Goal: Browse casually: Explore the website without a specific task or goal

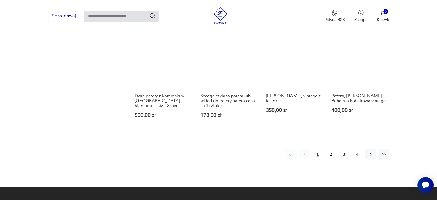
scroll to position [500, 0]
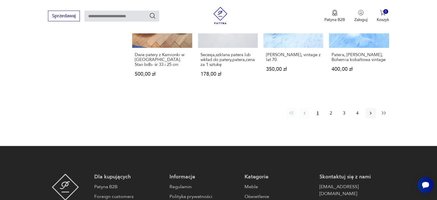
click at [385, 112] on icon "button" at bounding box center [384, 112] width 4 height 3
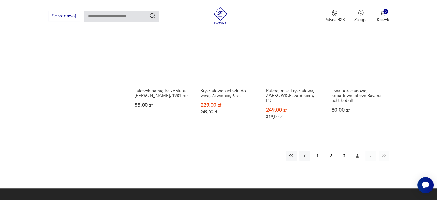
scroll to position [356, 0]
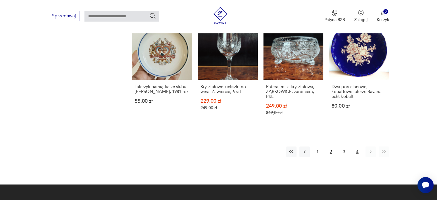
click at [330, 146] on button "2" at bounding box center [331, 151] width 10 height 10
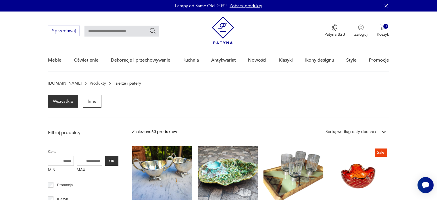
click at [110, 30] on input "text" at bounding box center [122, 31] width 75 height 11
type input "**********"
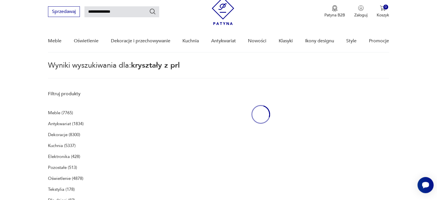
scroll to position [20, 0]
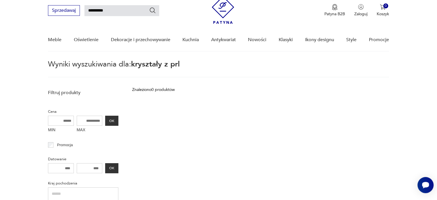
type input "*********"
click at [151, 8] on icon "Szukaj" at bounding box center [153, 10] width 6 height 6
type input "*********"
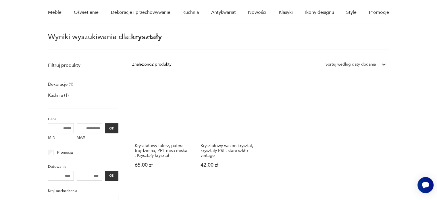
scroll to position [49, 0]
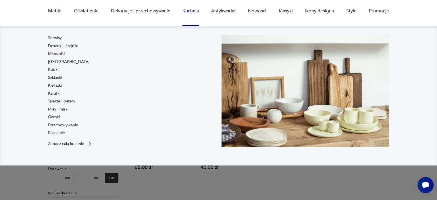
click at [193, 10] on link "Kuchnia" at bounding box center [191, 11] width 16 height 22
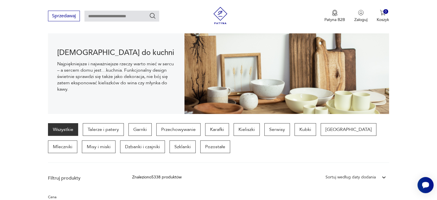
scroll to position [69, 0]
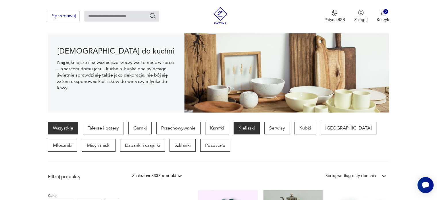
click at [244, 127] on p "Kieliszki" at bounding box center [247, 128] width 26 height 13
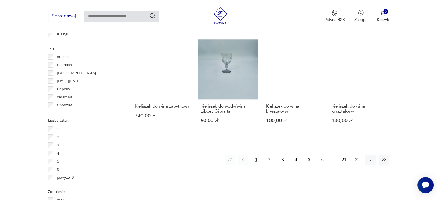
scroll to position [555, 0]
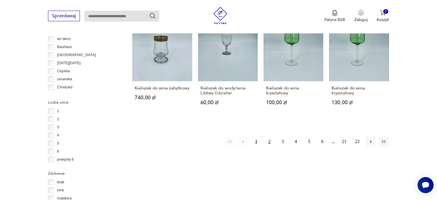
click at [270, 141] on button "2" at bounding box center [270, 141] width 10 height 10
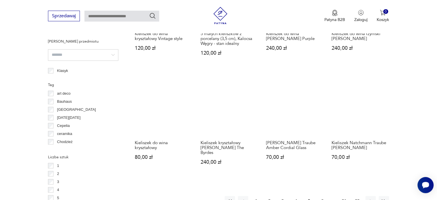
scroll to position [555, 0]
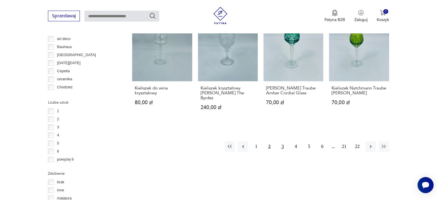
click at [283, 142] on button "3" at bounding box center [283, 146] width 10 height 10
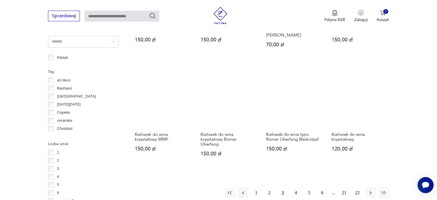
scroll to position [526, 0]
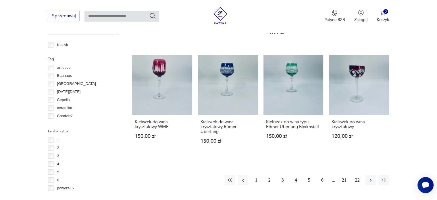
click at [293, 176] on button "4" at bounding box center [296, 180] width 10 height 10
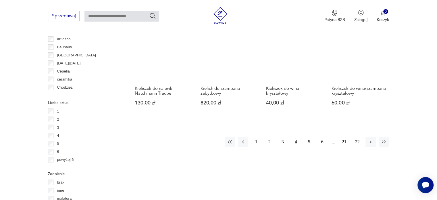
scroll to position [555, 0]
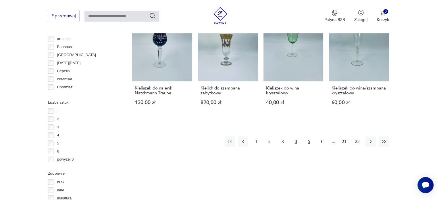
click at [309, 137] on button "5" at bounding box center [309, 141] width 10 height 10
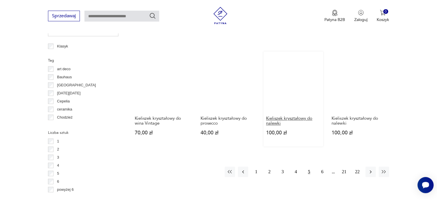
scroll to position [526, 0]
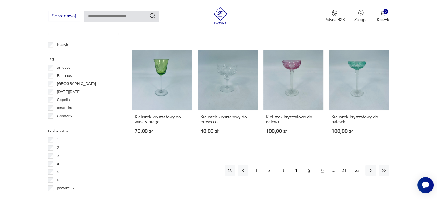
click at [321, 169] on button "6" at bounding box center [322, 170] width 10 height 10
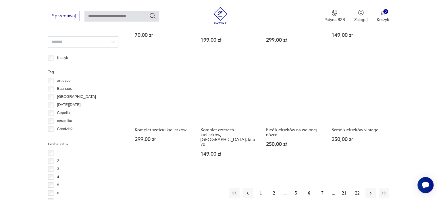
scroll to position [526, 0]
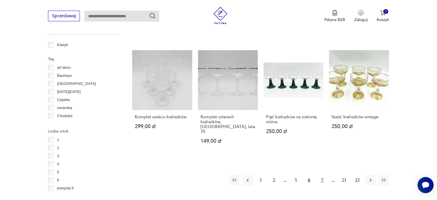
click at [322, 175] on button "7" at bounding box center [322, 180] width 10 height 10
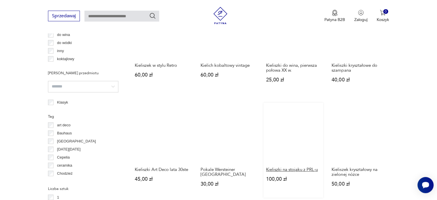
scroll to position [497, 0]
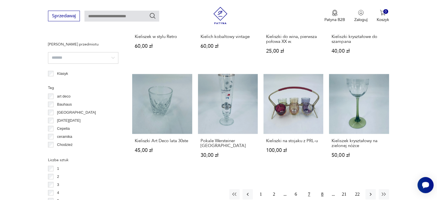
click at [323, 194] on button "8" at bounding box center [322, 194] width 10 height 10
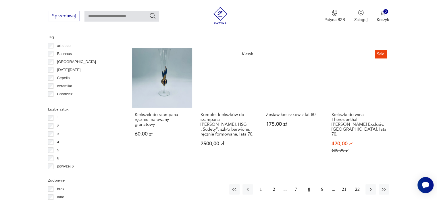
scroll to position [555, 0]
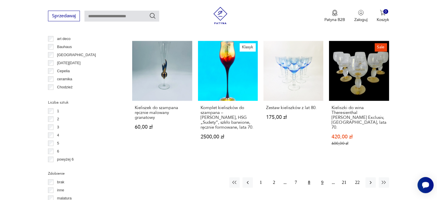
click at [323, 177] on button "9" at bounding box center [322, 182] width 10 height 10
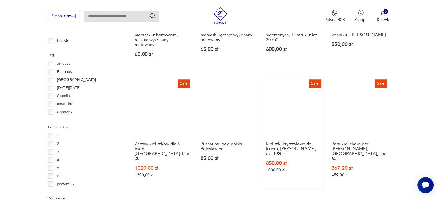
scroll to position [555, 0]
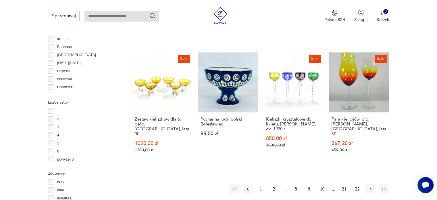
click at [322, 184] on button "10" at bounding box center [322, 189] width 10 height 10
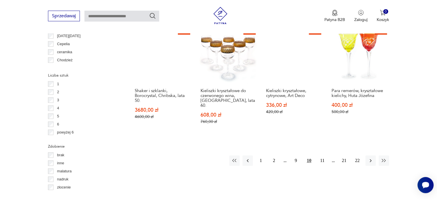
scroll to position [584, 0]
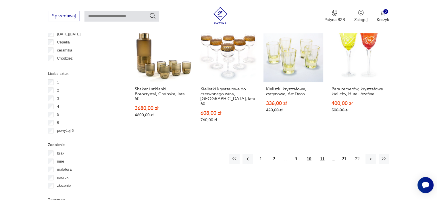
click at [321, 154] on button "11" at bounding box center [322, 159] width 10 height 10
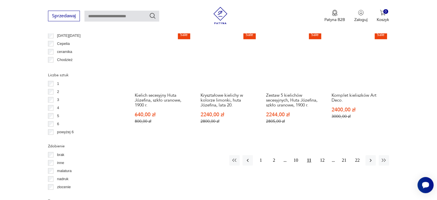
scroll to position [584, 0]
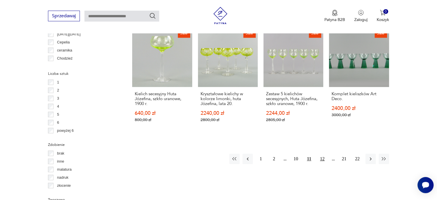
click at [323, 154] on button "12" at bounding box center [322, 159] width 10 height 10
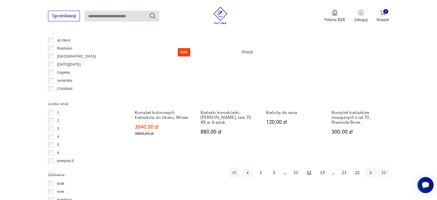
scroll to position [555, 0]
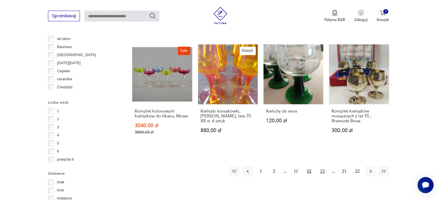
click at [325, 168] on button "13" at bounding box center [322, 171] width 10 height 10
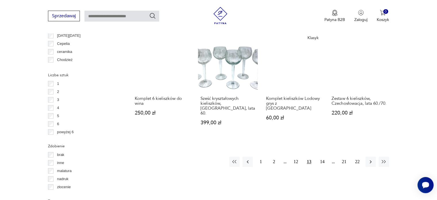
scroll to position [584, 0]
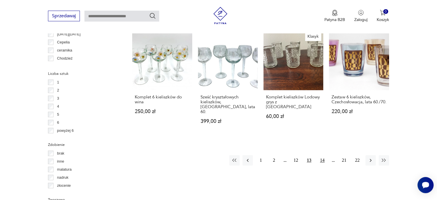
click at [321, 155] on button "14" at bounding box center [322, 160] width 10 height 10
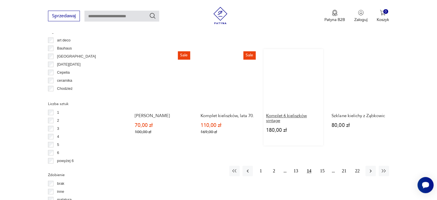
scroll to position [555, 0]
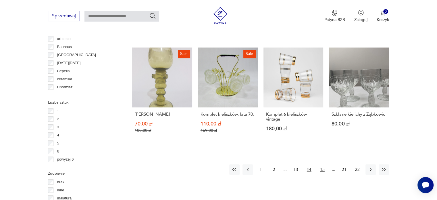
click at [324, 164] on button "15" at bounding box center [322, 169] width 10 height 10
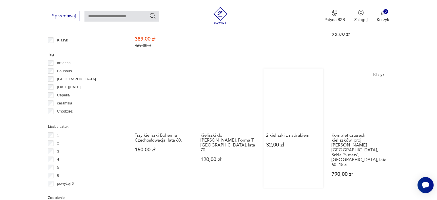
scroll to position [555, 0]
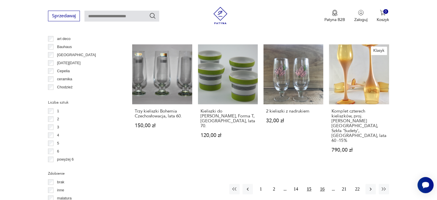
click at [323, 184] on button "16" at bounding box center [322, 189] width 10 height 10
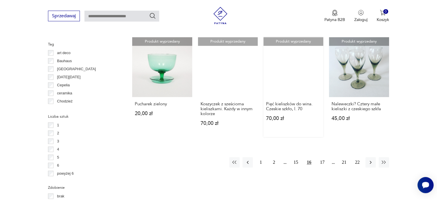
scroll to position [555, 0]
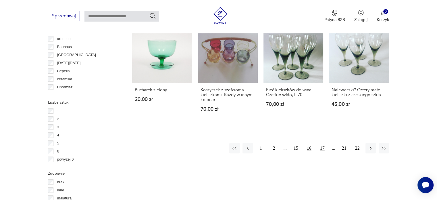
click at [325, 147] on button "17" at bounding box center [322, 148] width 10 height 10
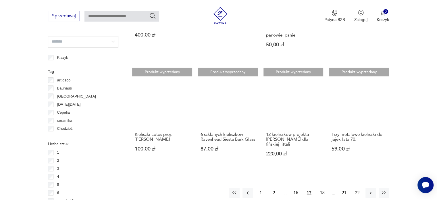
scroll to position [526, 0]
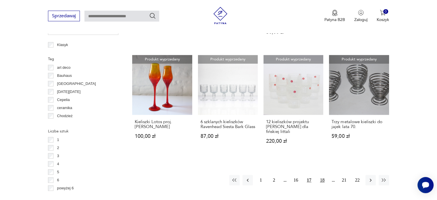
click at [325, 179] on button "18" at bounding box center [322, 180] width 10 height 10
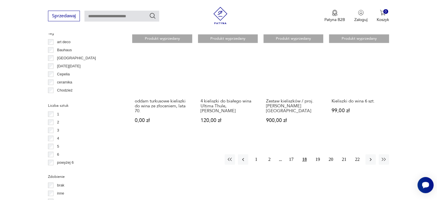
scroll to position [555, 0]
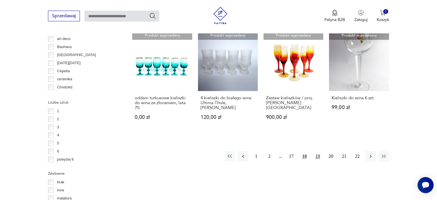
click at [319, 151] on button "19" at bounding box center [318, 156] width 10 height 10
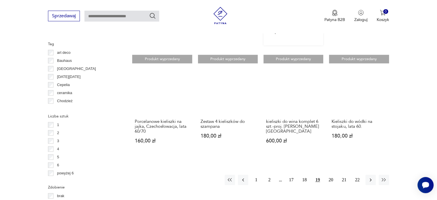
scroll to position [555, 0]
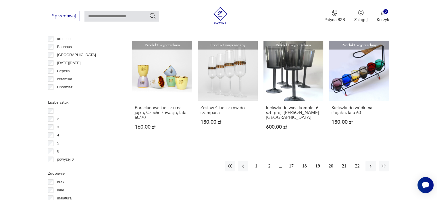
click at [328, 161] on button "20" at bounding box center [331, 166] width 10 height 10
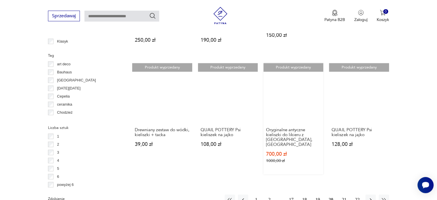
scroll to position [555, 0]
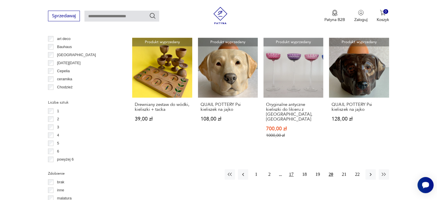
click at [291, 169] on button "17" at bounding box center [291, 174] width 10 height 10
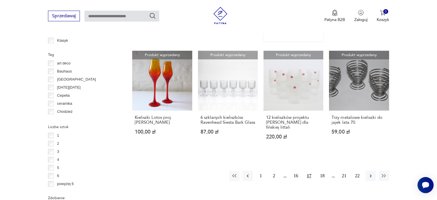
scroll to position [555, 0]
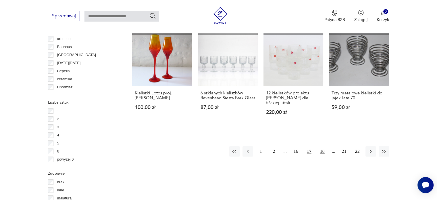
click at [324, 148] on button "18" at bounding box center [322, 151] width 10 height 10
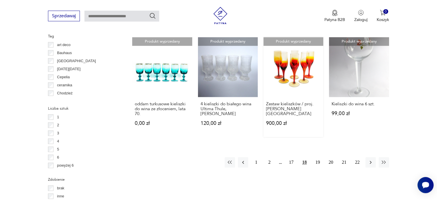
scroll to position [584, 0]
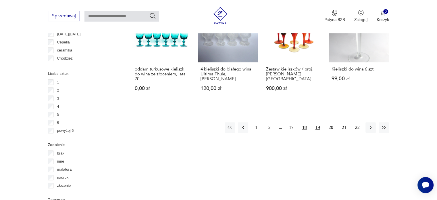
click at [319, 122] on button "19" at bounding box center [318, 127] width 10 height 10
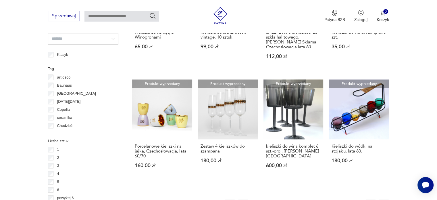
scroll to position [526, 0]
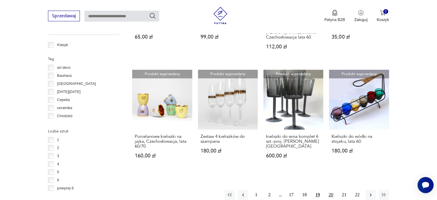
click at [329, 189] on button "20" at bounding box center [331, 194] width 10 height 10
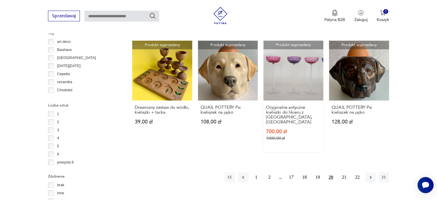
scroll to position [555, 0]
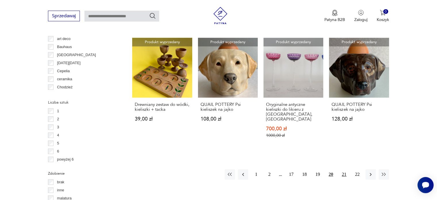
click at [346, 169] on button "21" at bounding box center [344, 174] width 10 height 10
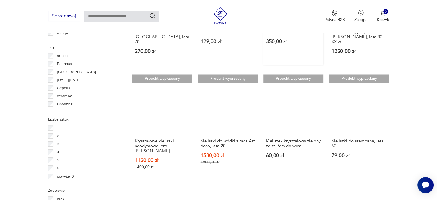
scroll to position [584, 0]
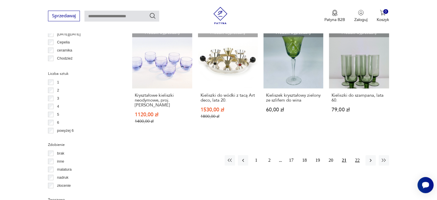
click at [358, 155] on button "22" at bounding box center [357, 160] width 10 height 10
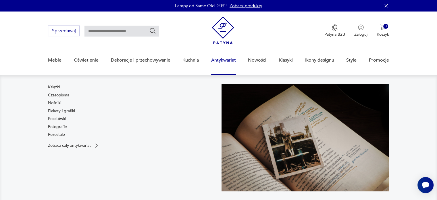
click at [219, 60] on link "Antykwariat" at bounding box center [223, 60] width 25 height 22
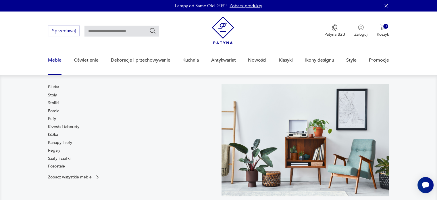
click at [54, 61] on link "Meble" at bounding box center [55, 60] width 14 height 22
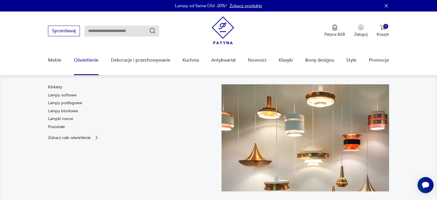
click at [89, 59] on link "Oświetlenie" at bounding box center [86, 60] width 25 height 22
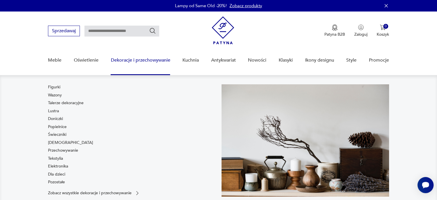
click at [146, 61] on link "Dekoracje i przechowywanie" at bounding box center [141, 60] width 60 height 22
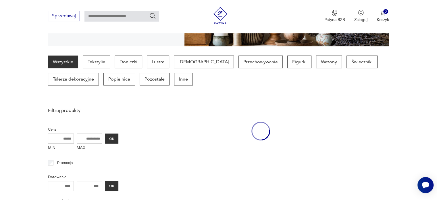
scroll to position [135, 0]
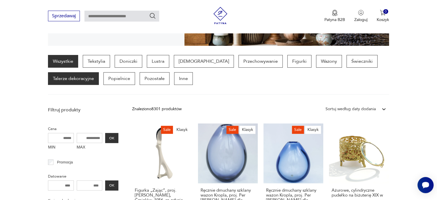
click at [62, 77] on p "Talerze dekoracyjne" at bounding box center [73, 78] width 51 height 13
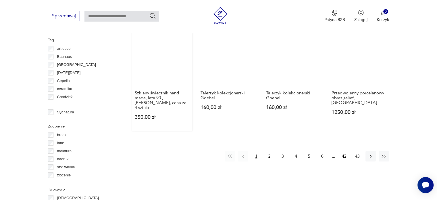
scroll to position [584, 0]
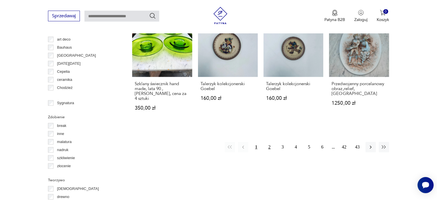
click at [268, 142] on button "2" at bounding box center [270, 147] width 10 height 10
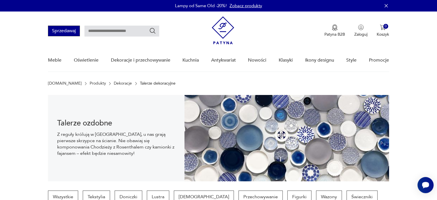
click at [69, 33] on button "Sprzedawaj" at bounding box center [64, 31] width 32 height 11
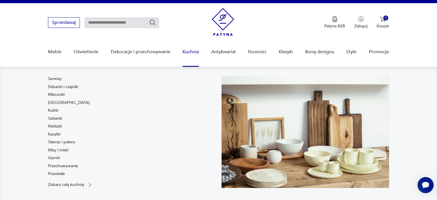
click at [193, 51] on link "Kuchnia" at bounding box center [191, 52] width 16 height 22
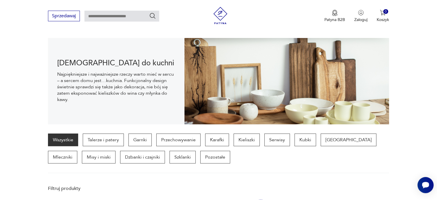
scroll to position [86, 0]
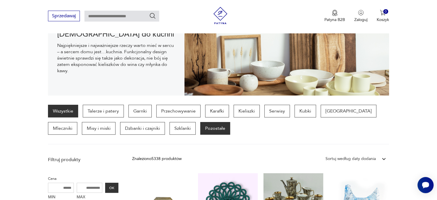
click at [200, 129] on p "Pozostałe" at bounding box center [215, 128] width 30 height 13
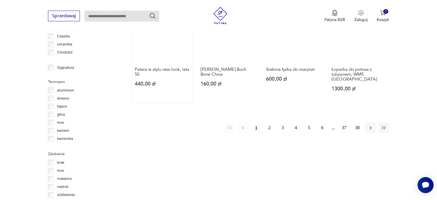
scroll to position [612, 0]
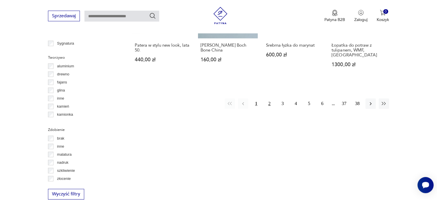
click at [269, 98] on button "2" at bounding box center [270, 103] width 10 height 10
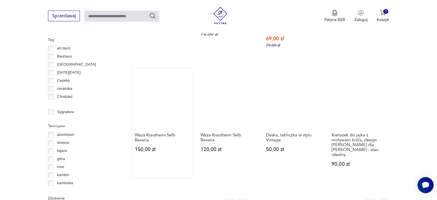
scroll to position [555, 0]
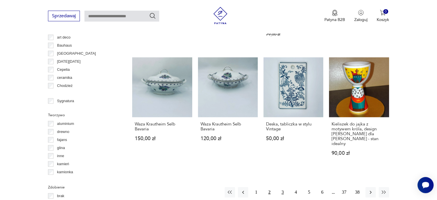
click at [283, 187] on button "3" at bounding box center [283, 192] width 10 height 10
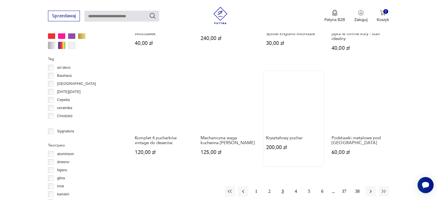
scroll to position [526, 0]
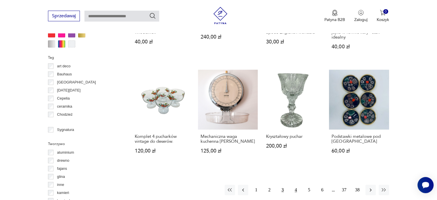
click at [298, 189] on button "4" at bounding box center [296, 190] width 10 height 10
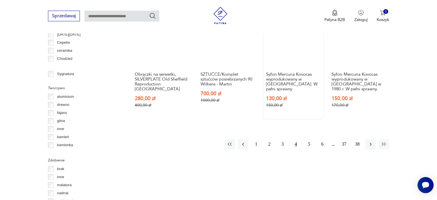
scroll to position [584, 0]
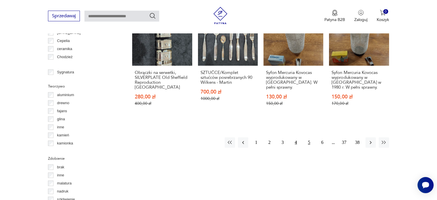
click at [311, 137] on button "5" at bounding box center [309, 142] width 10 height 10
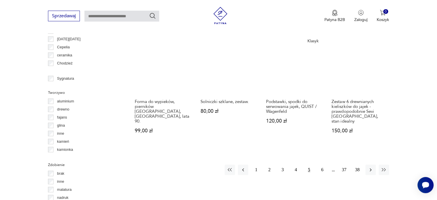
scroll to position [584, 0]
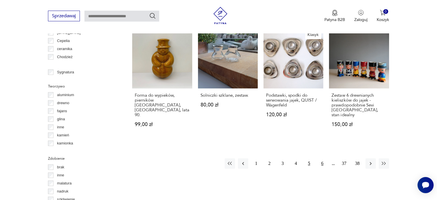
click at [323, 158] on button "6" at bounding box center [322, 163] width 10 height 10
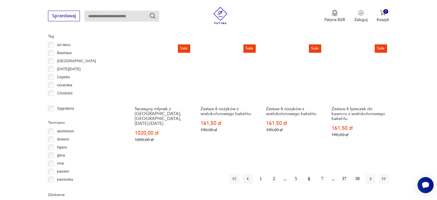
scroll to position [555, 0]
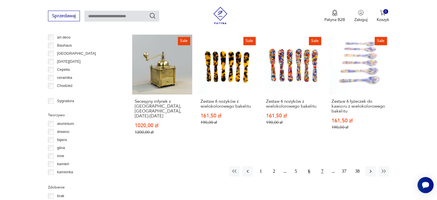
click at [324, 166] on button "7" at bounding box center [322, 171] width 10 height 10
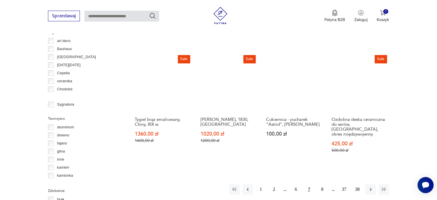
scroll to position [555, 0]
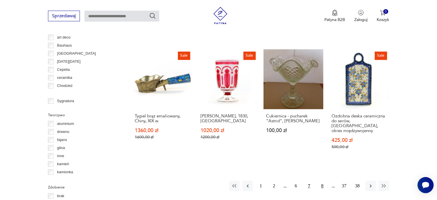
click at [323, 181] on button "8" at bounding box center [322, 186] width 10 height 10
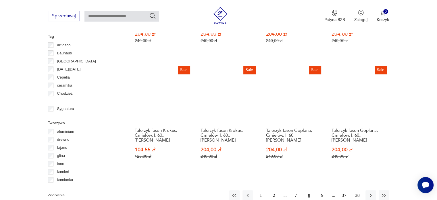
scroll to position [555, 0]
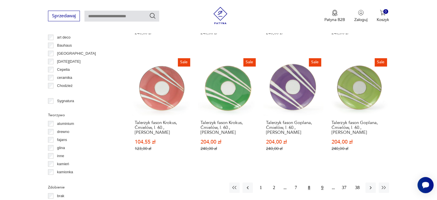
click at [324, 182] on button "9" at bounding box center [322, 187] width 10 height 10
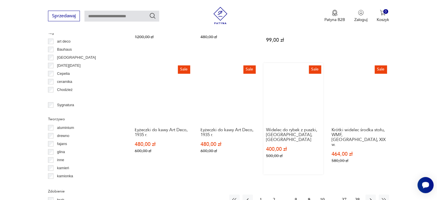
scroll to position [584, 0]
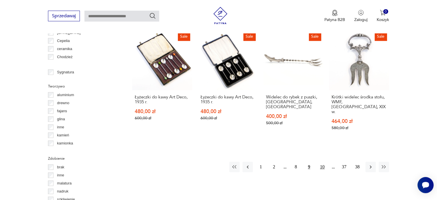
click at [323, 162] on button "10" at bounding box center [322, 167] width 10 height 10
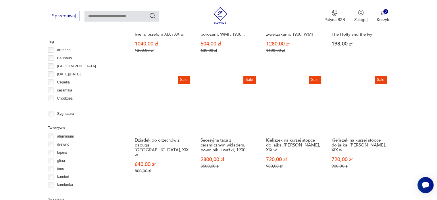
scroll to position [584, 0]
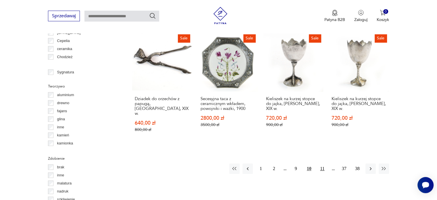
click at [324, 163] on button "11" at bounding box center [322, 168] width 10 height 10
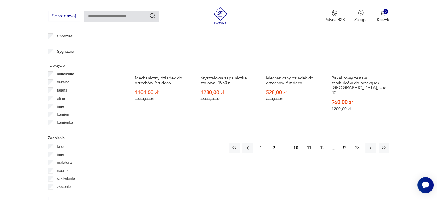
scroll to position [612, 0]
